Goal: Find specific page/section

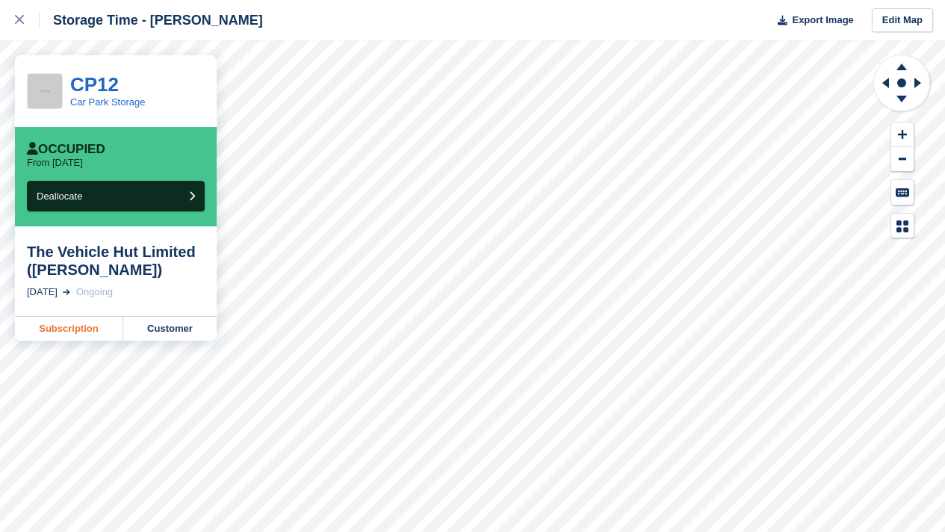
click at [56, 321] on link "Subscription" at bounding box center [69, 329] width 108 height 24
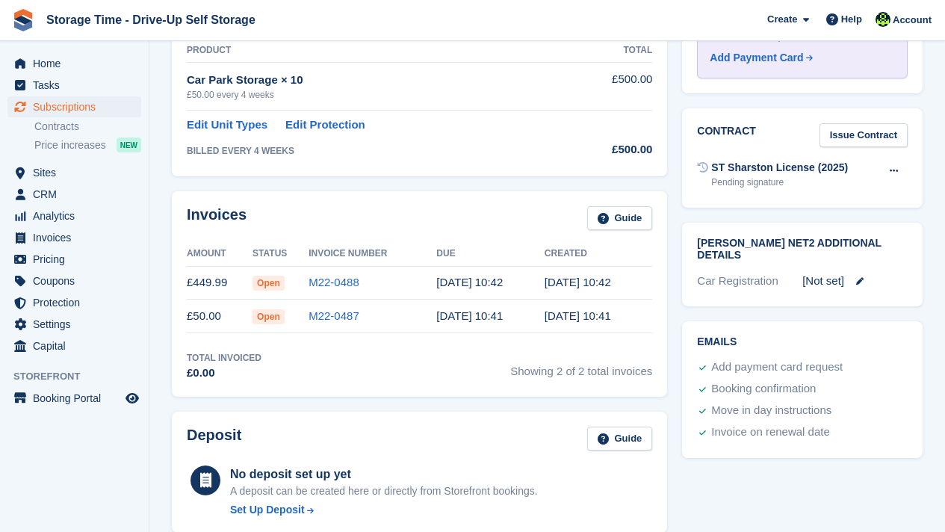
scroll to position [806, 0]
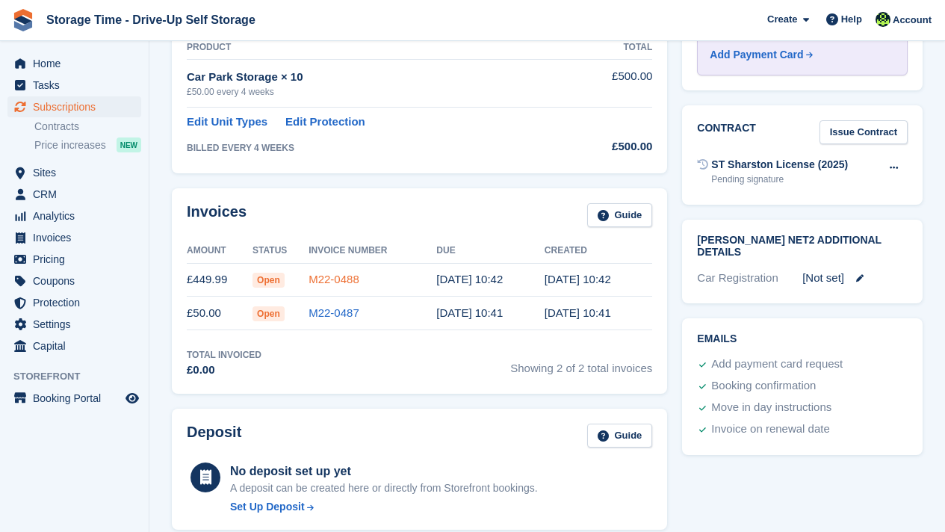
click at [348, 279] on link "M22-0488" at bounding box center [333, 279] width 51 height 13
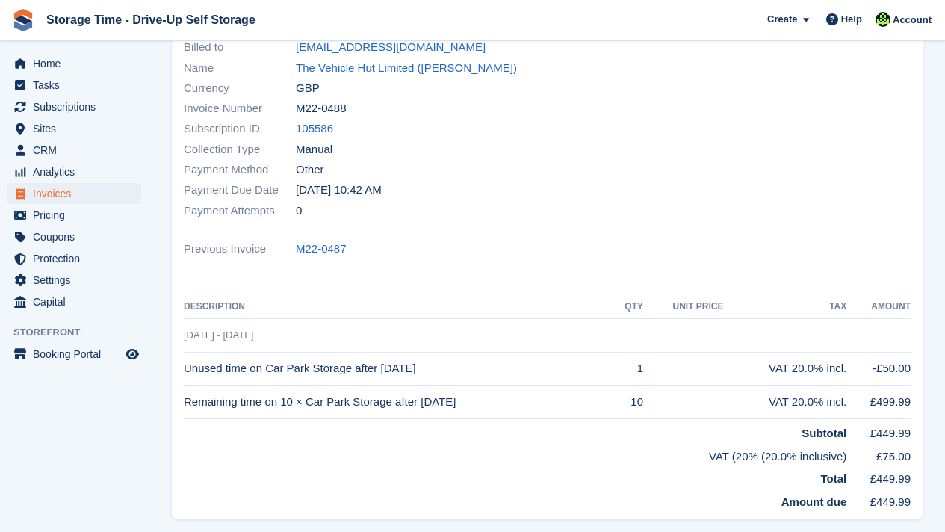
scroll to position [269, 0]
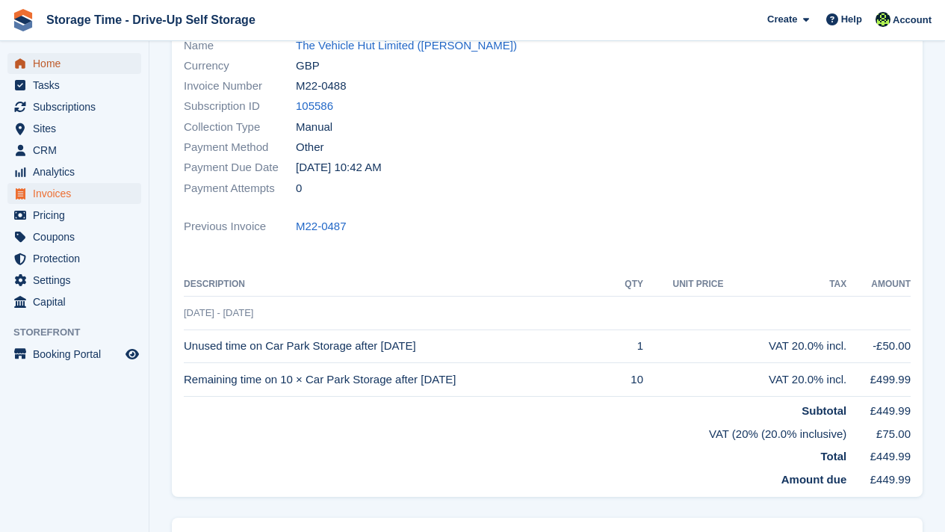
click at [76, 66] on span "Home" at bounding box center [78, 63] width 90 height 21
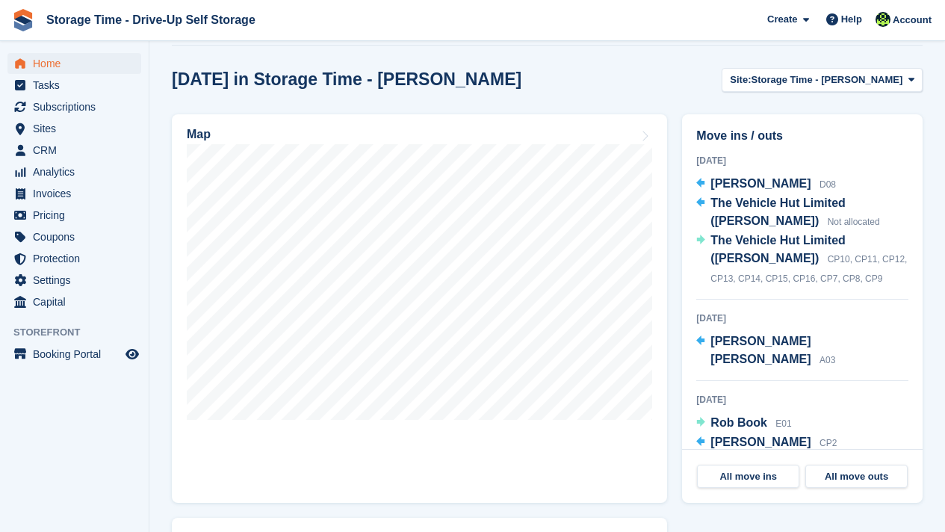
scroll to position [478, 0]
